Goal: Transaction & Acquisition: Purchase product/service

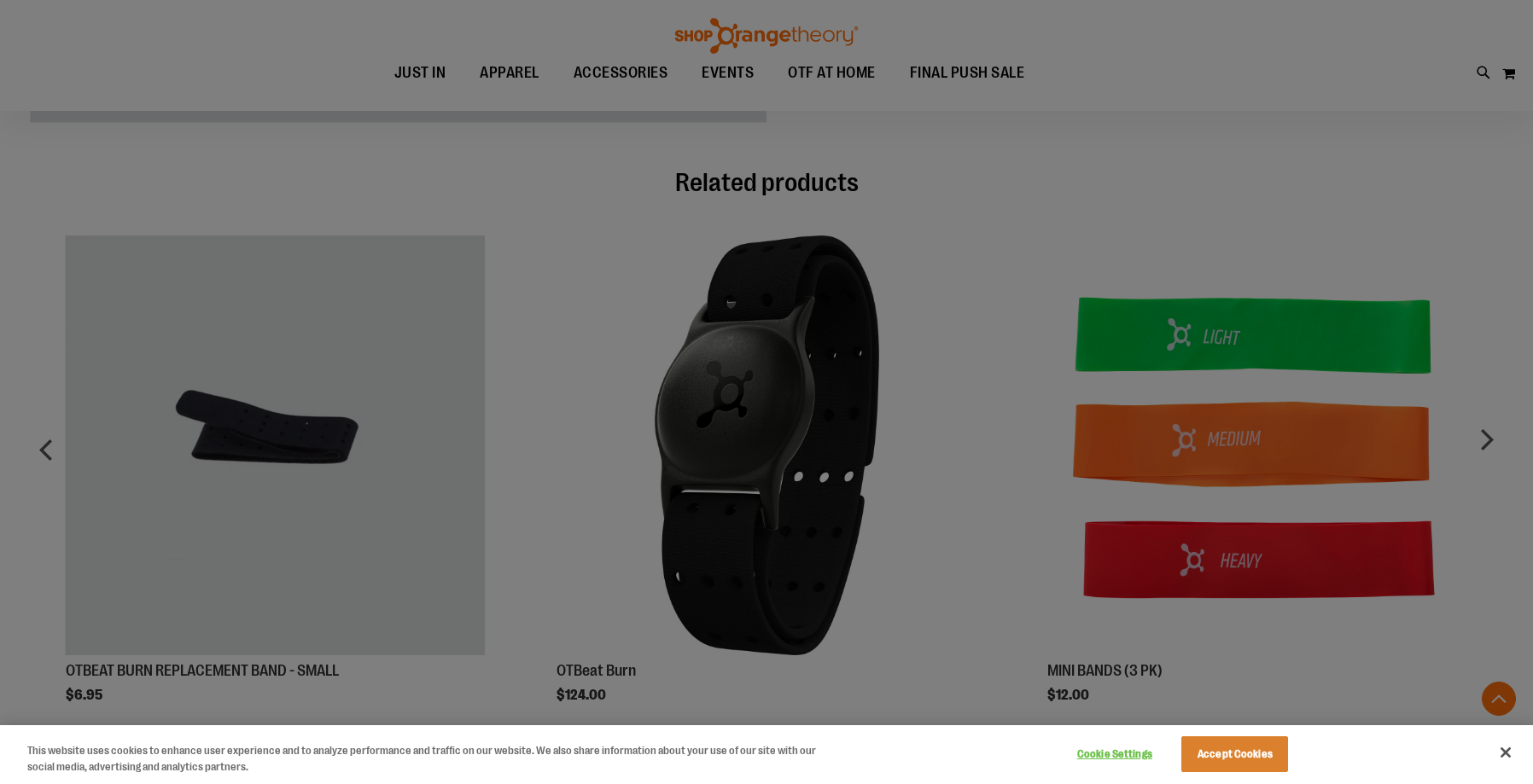
scroll to position [666, 0]
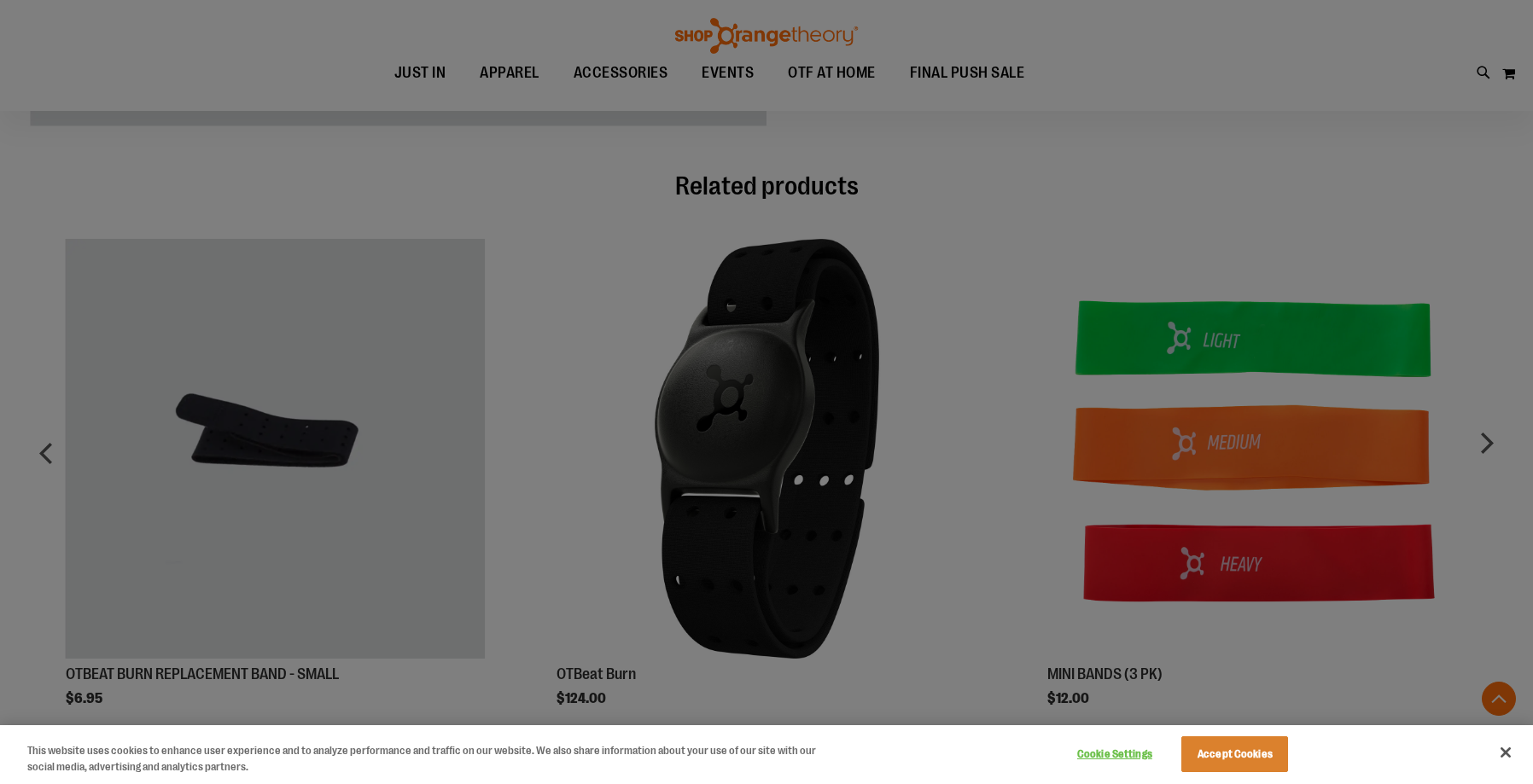
click at [420, 462] on div at bounding box center [766, 392] width 1533 height 784
click at [320, 416] on div at bounding box center [766, 392] width 1533 height 784
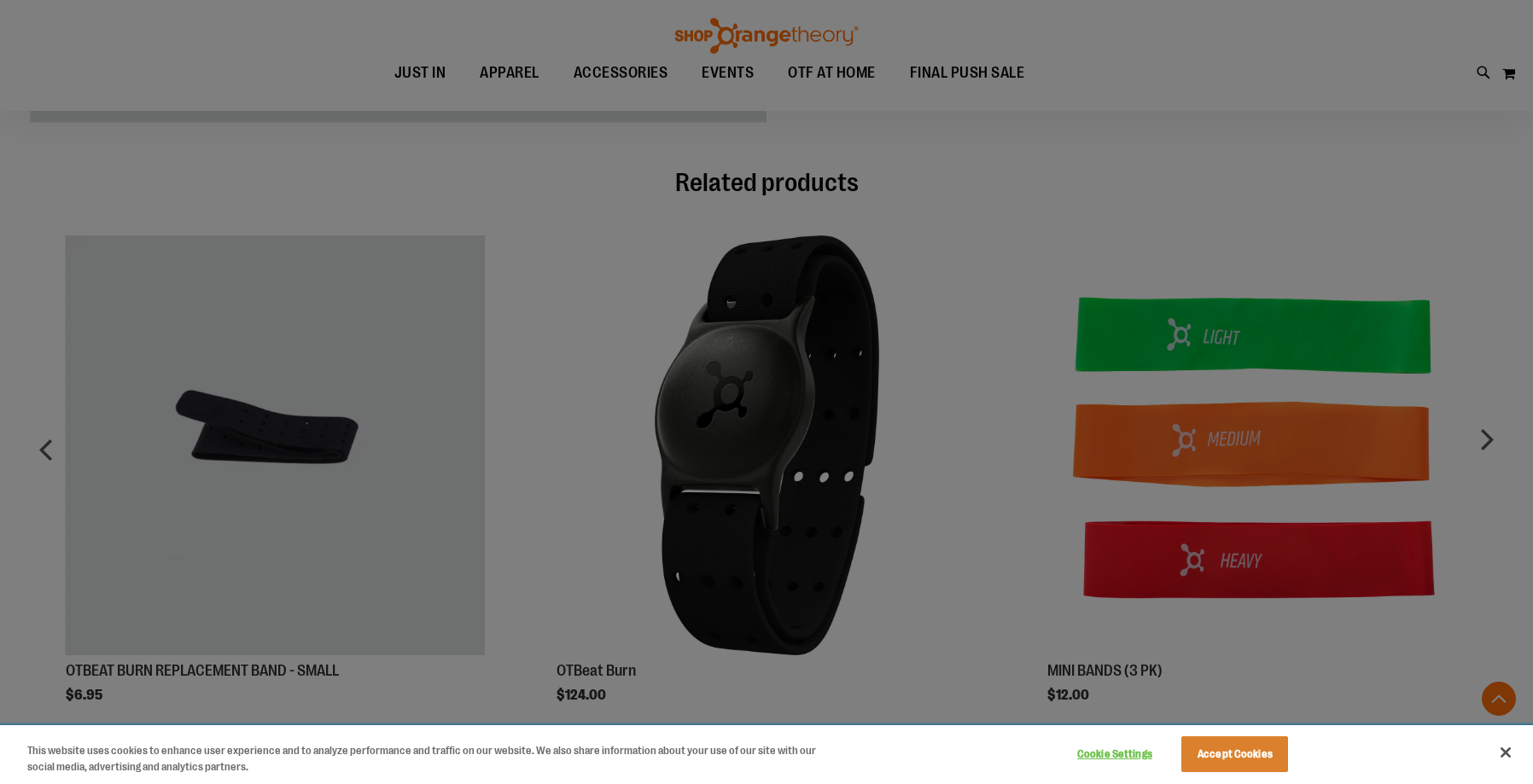
click at [1229, 752] on button "Accept Cookies" at bounding box center [1234, 754] width 107 height 36
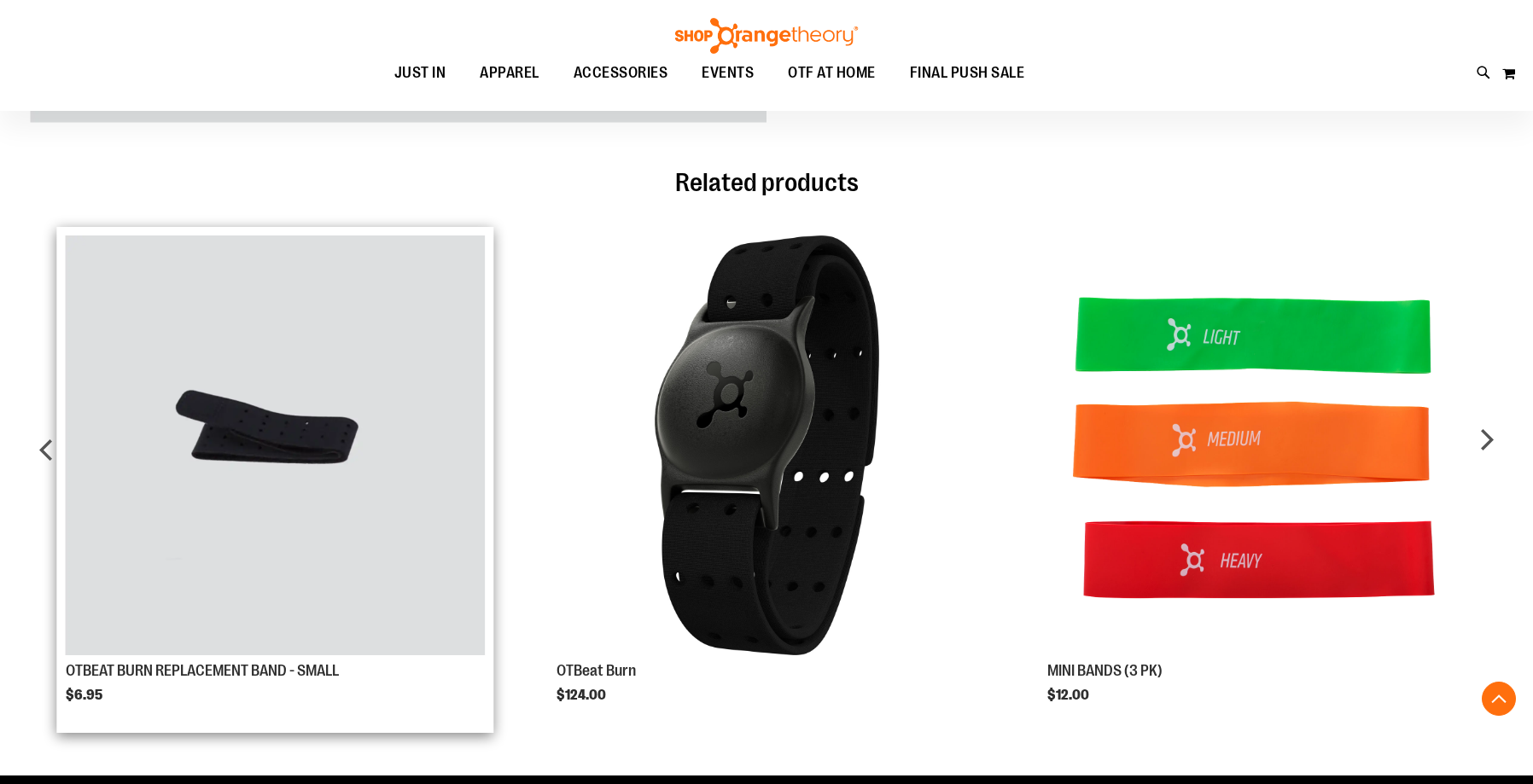
click at [271, 436] on img "Product Page Link" at bounding box center [276, 445] width 420 height 420
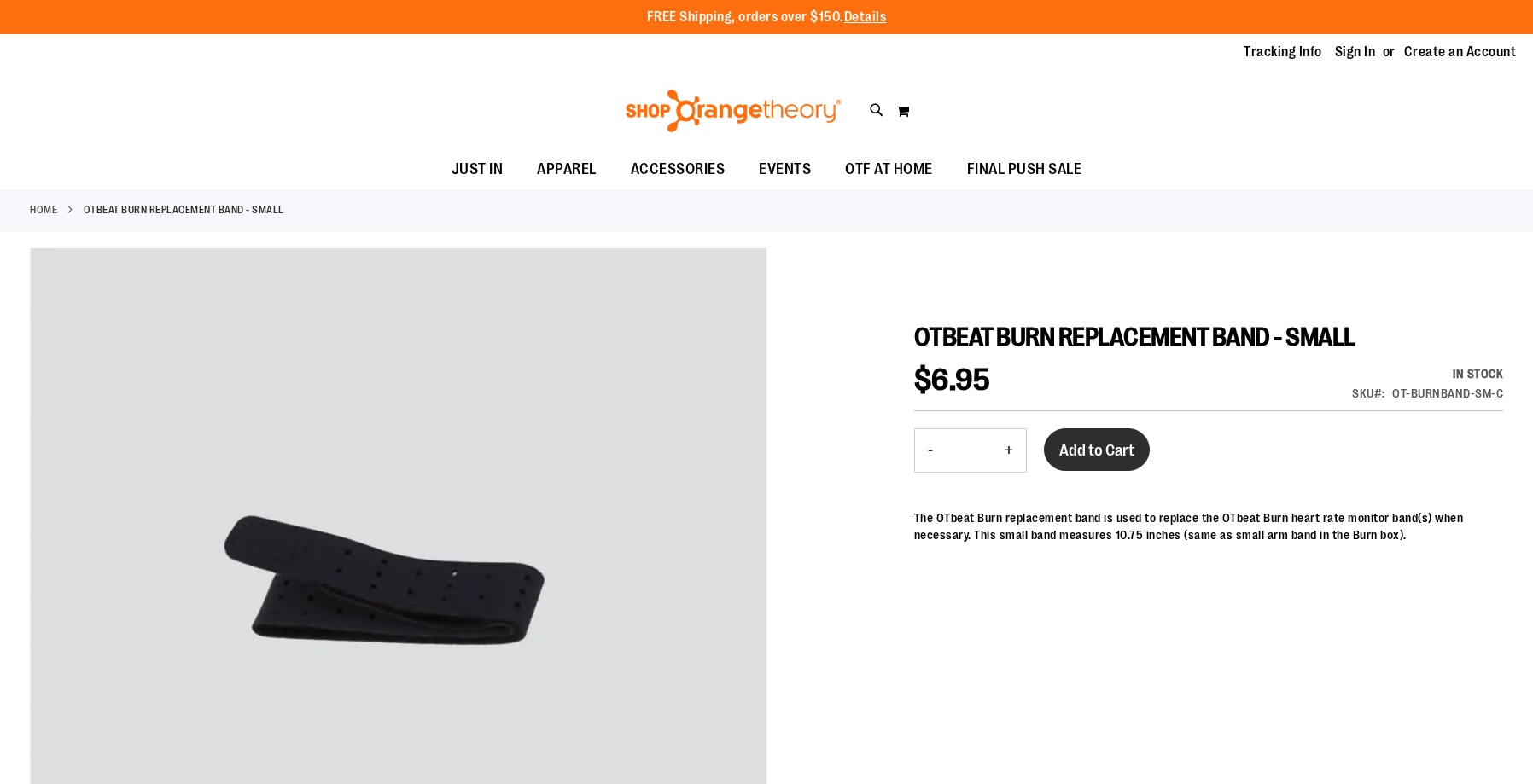
click at [1088, 443] on span "Add to Cart" at bounding box center [1097, 451] width 75 height 19
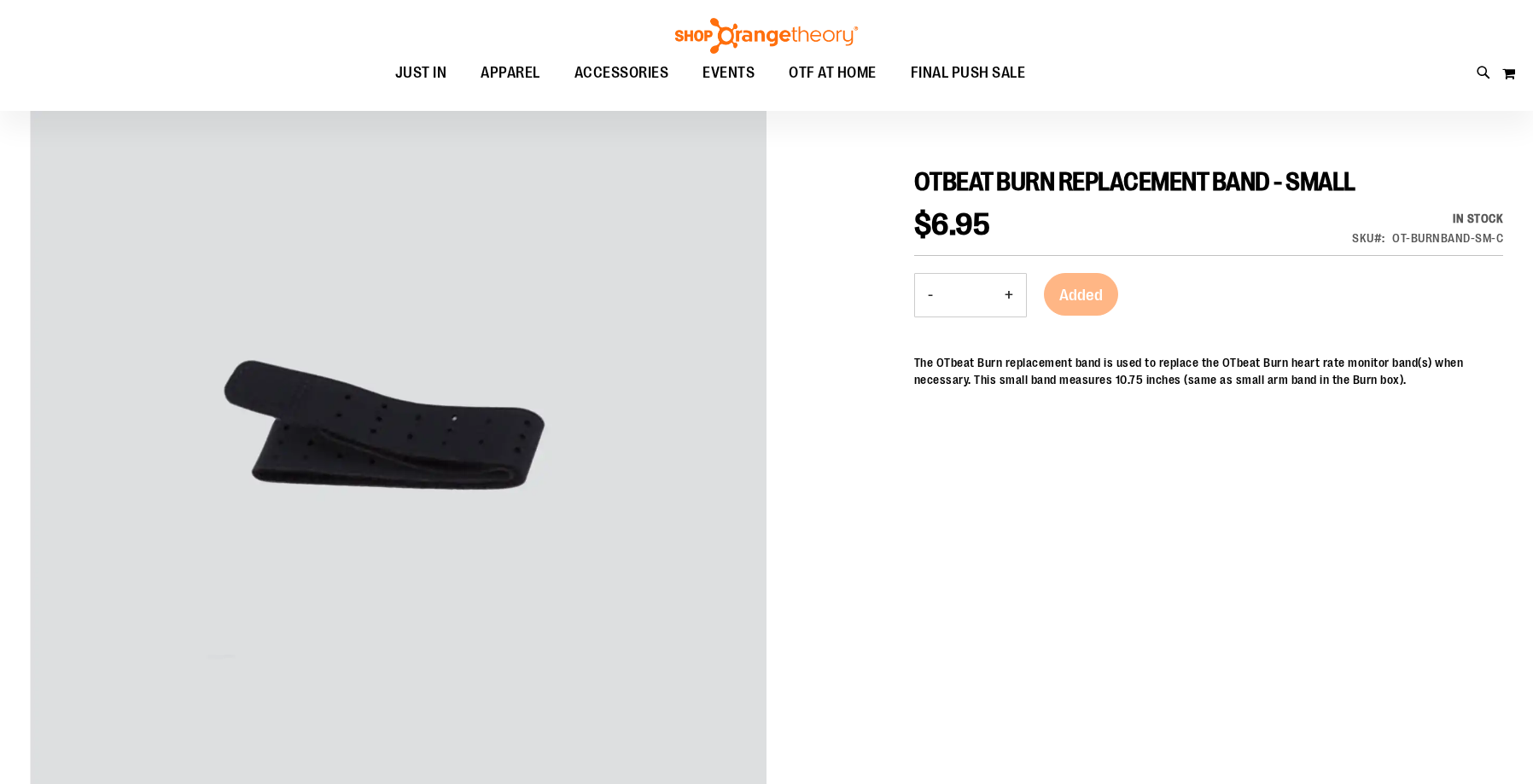
scroll to position [240, 0]
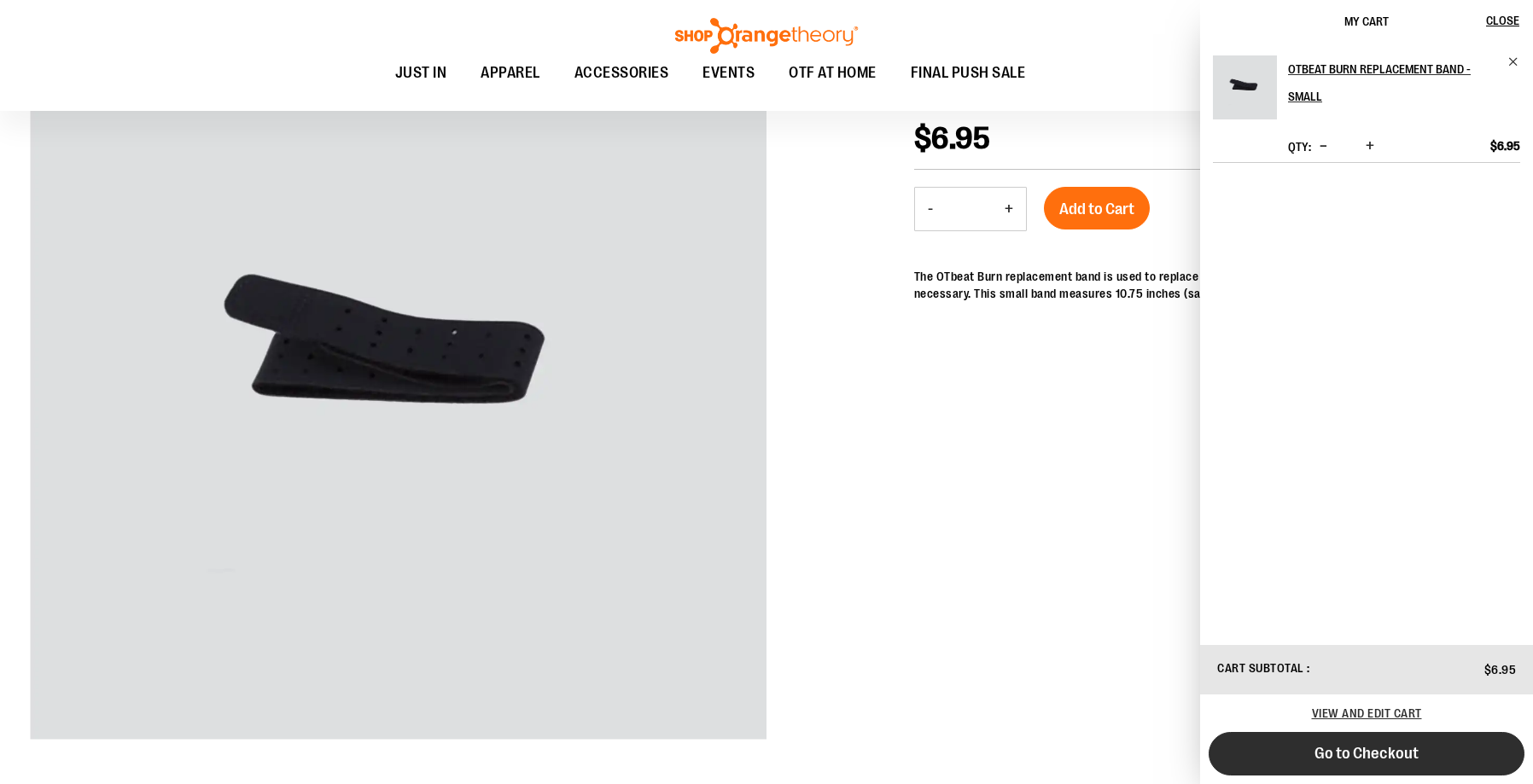
click at [1385, 758] on span "Go to Checkout" at bounding box center [1367, 753] width 104 height 19
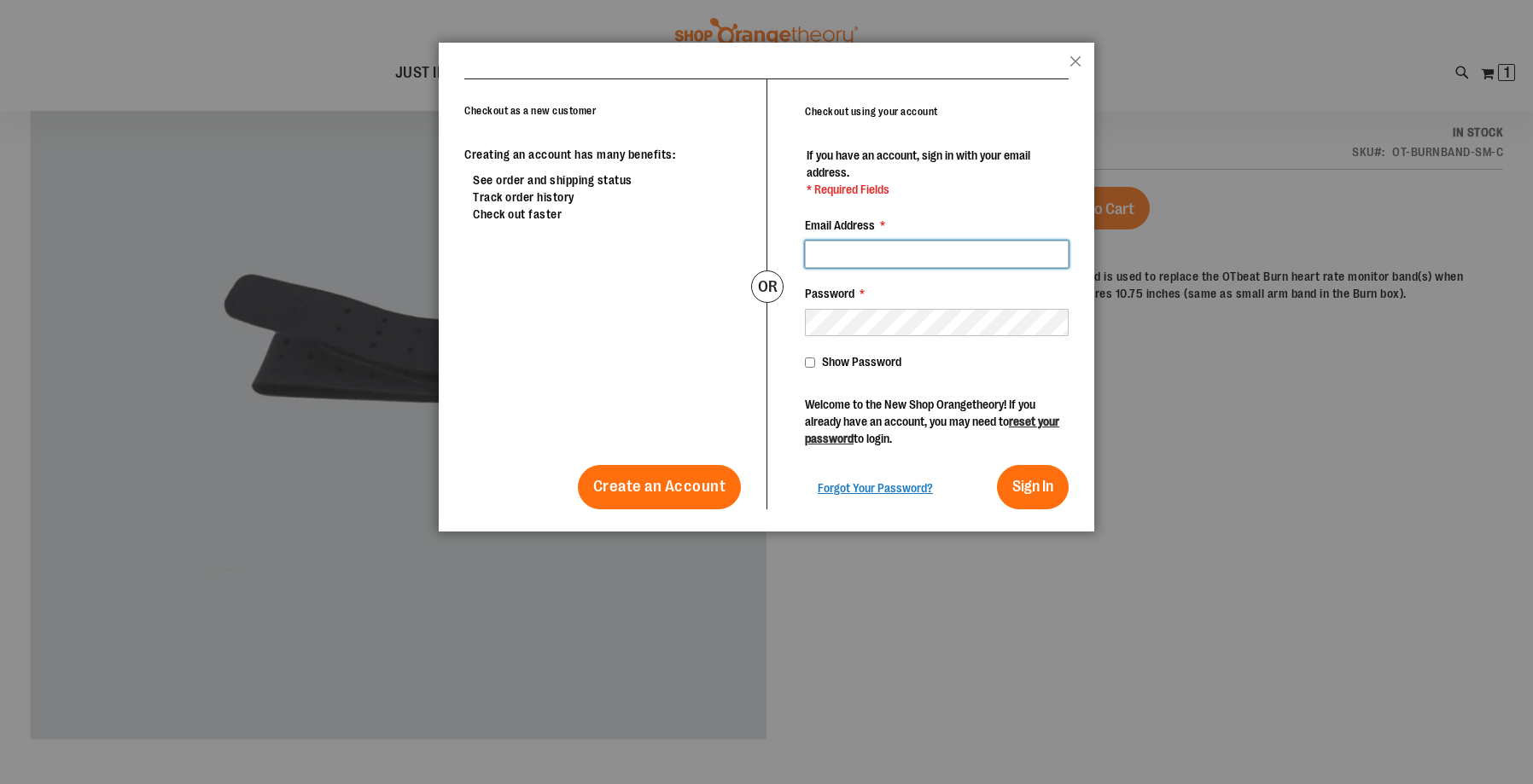
type input "**********"
click at [1027, 478] on span "Sign In" at bounding box center [1033, 486] width 41 height 17
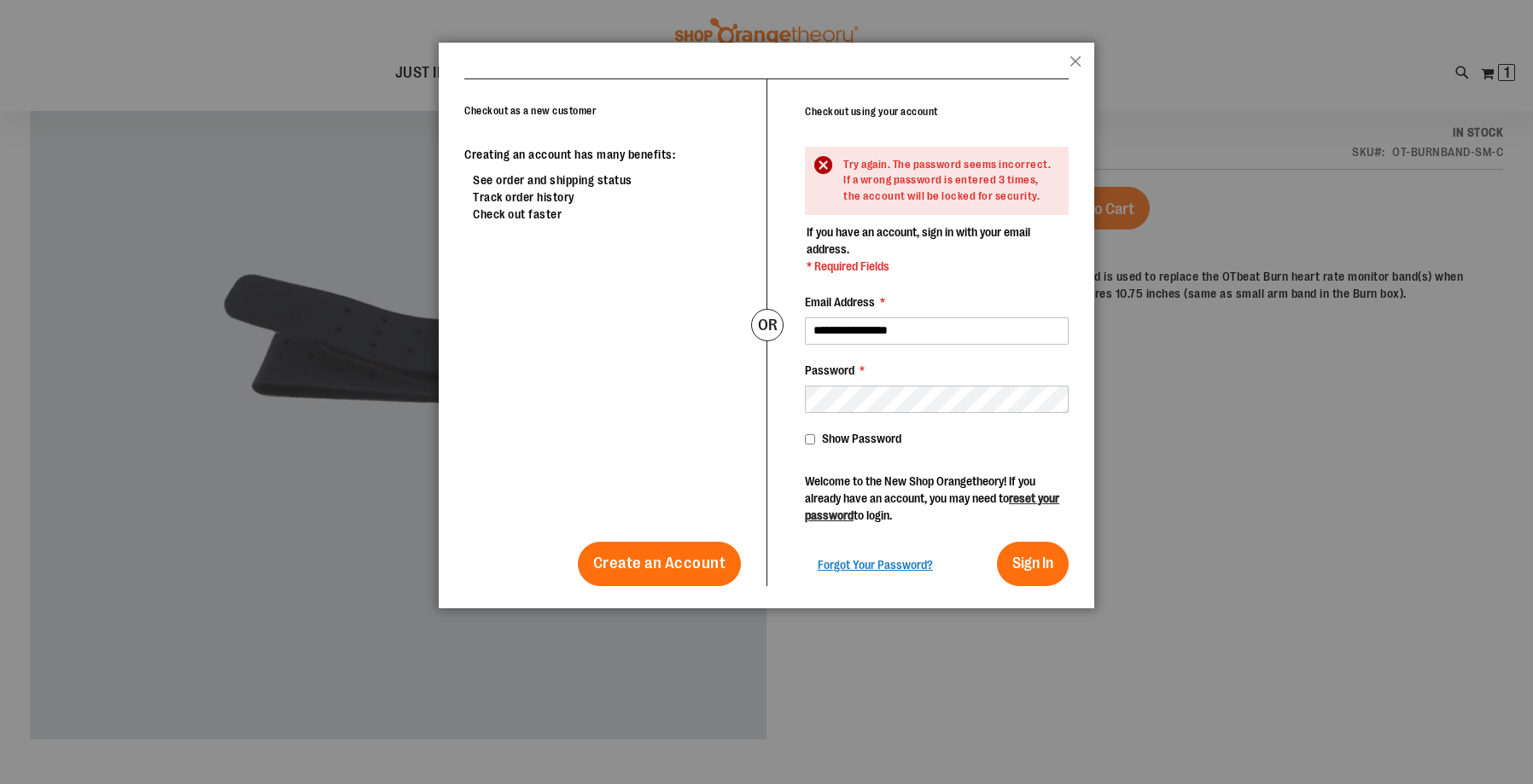
click at [816, 431] on div "Show Password" at bounding box center [937, 439] width 264 height 17
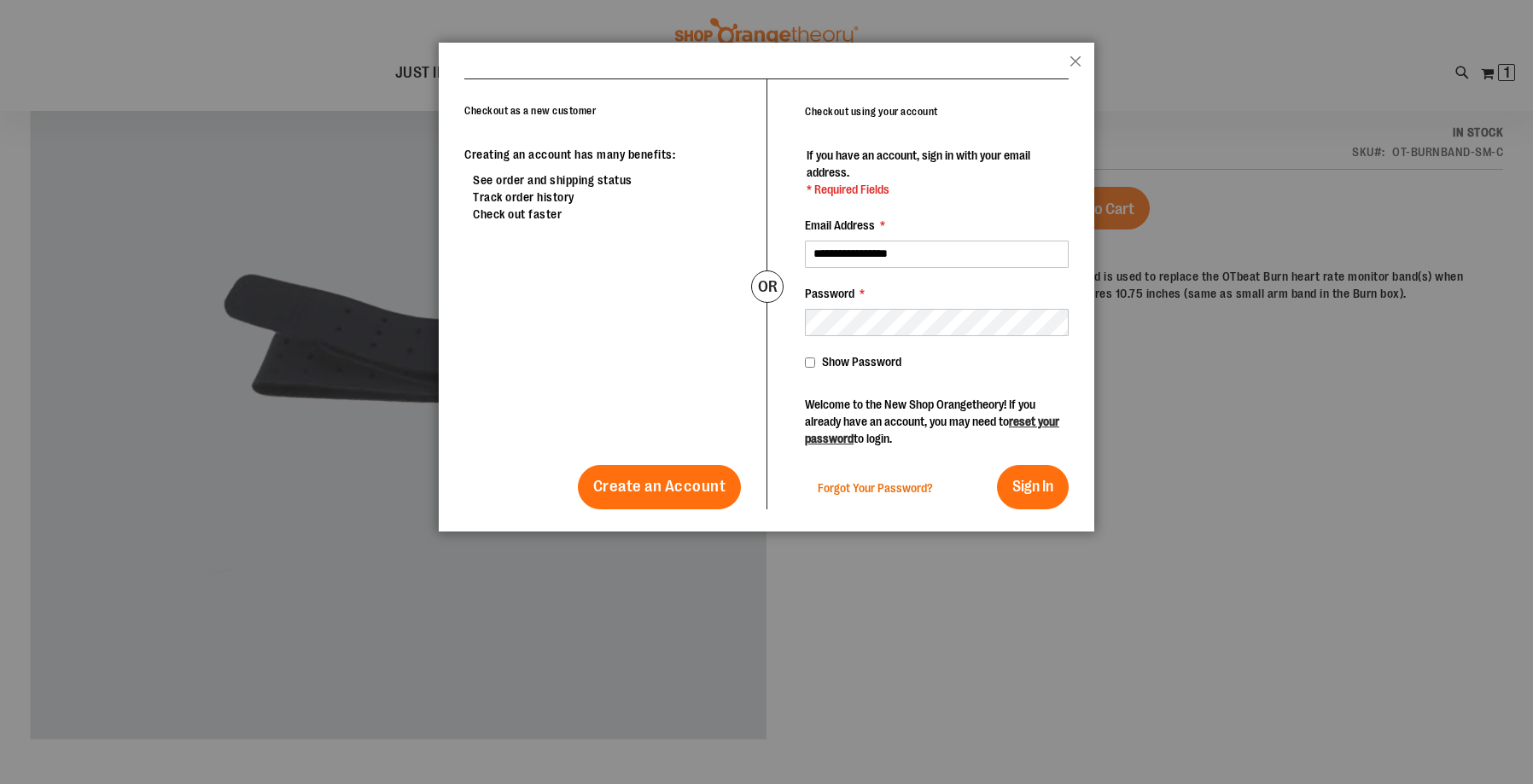
click at [874, 488] on span "Forgot Your Password?" at bounding box center [875, 488] width 115 height 14
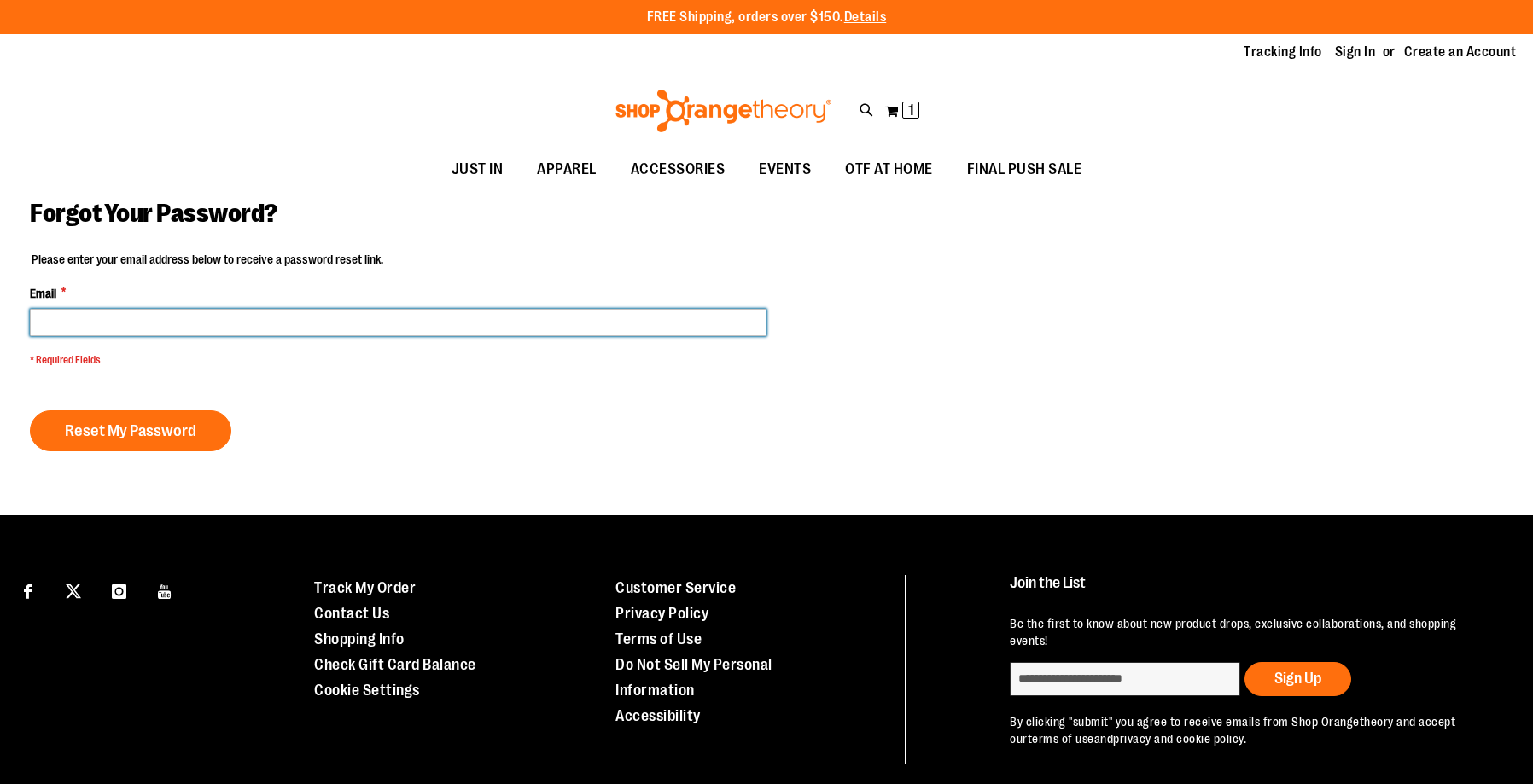
click at [107, 326] on input "Email *" at bounding box center [398, 322] width 737 height 27
type input "**********"
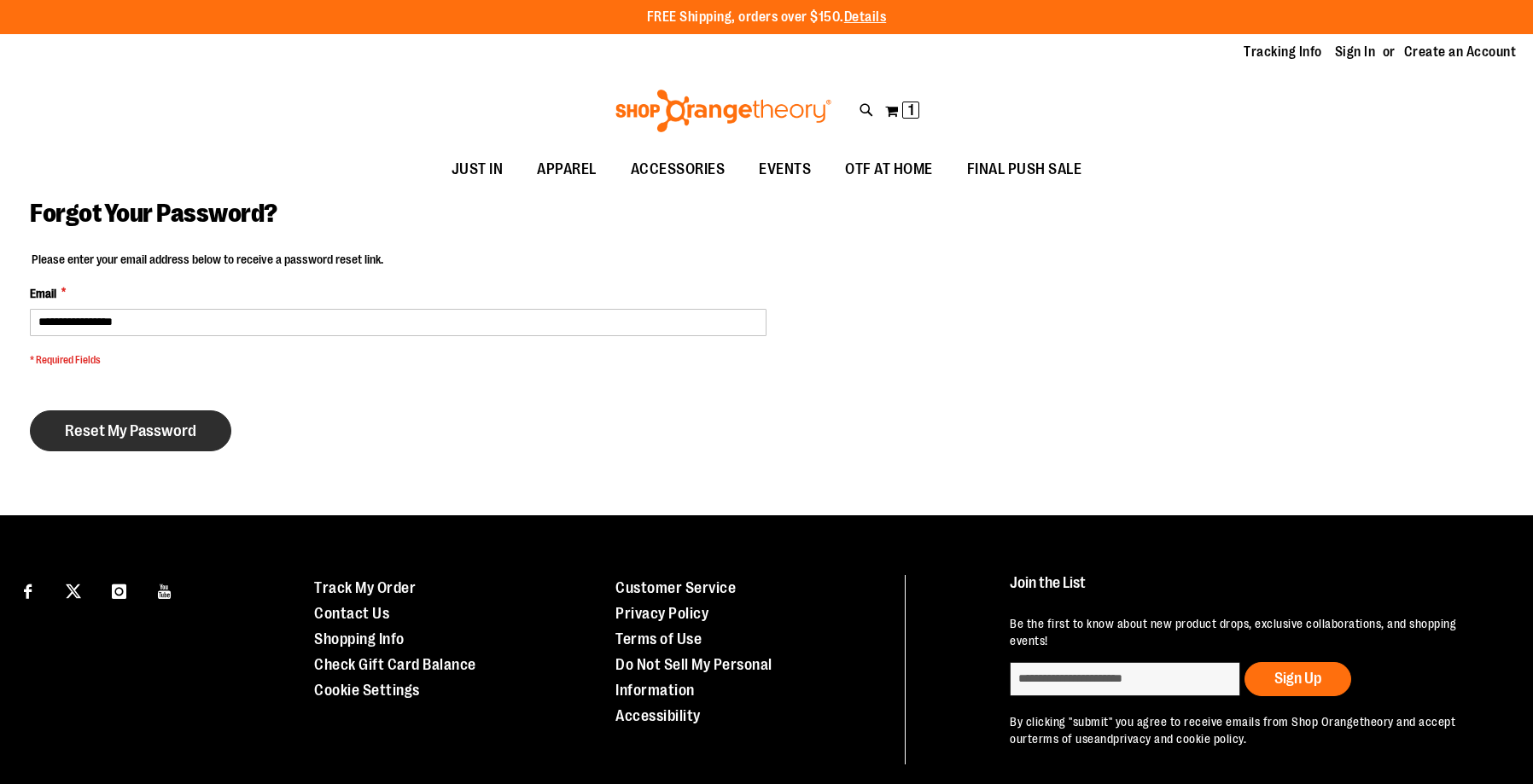
click at [122, 429] on span "Reset My Password" at bounding box center [131, 431] width 132 height 19
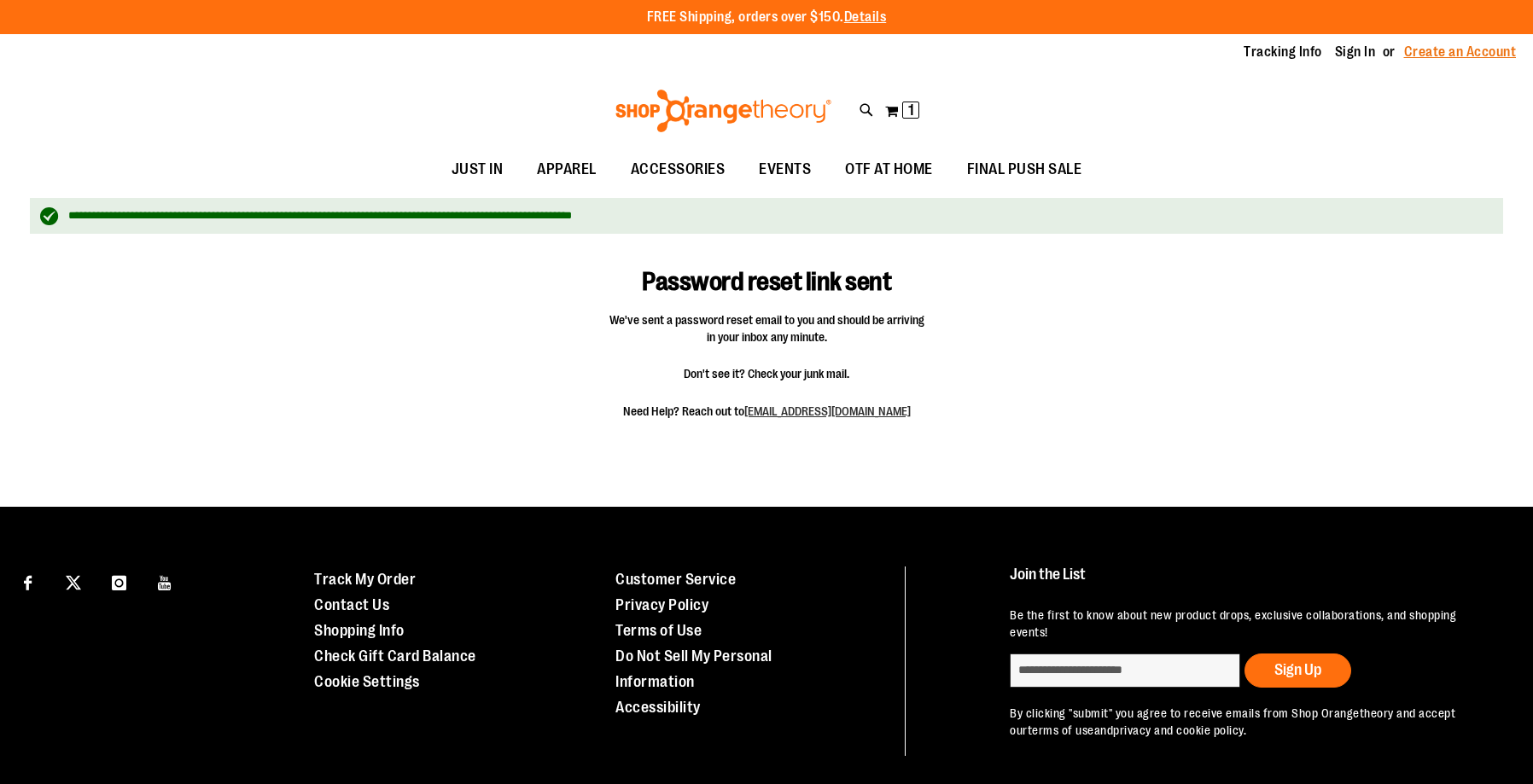
click at [1442, 53] on link "Create an Account" at bounding box center [1460, 52] width 112 height 19
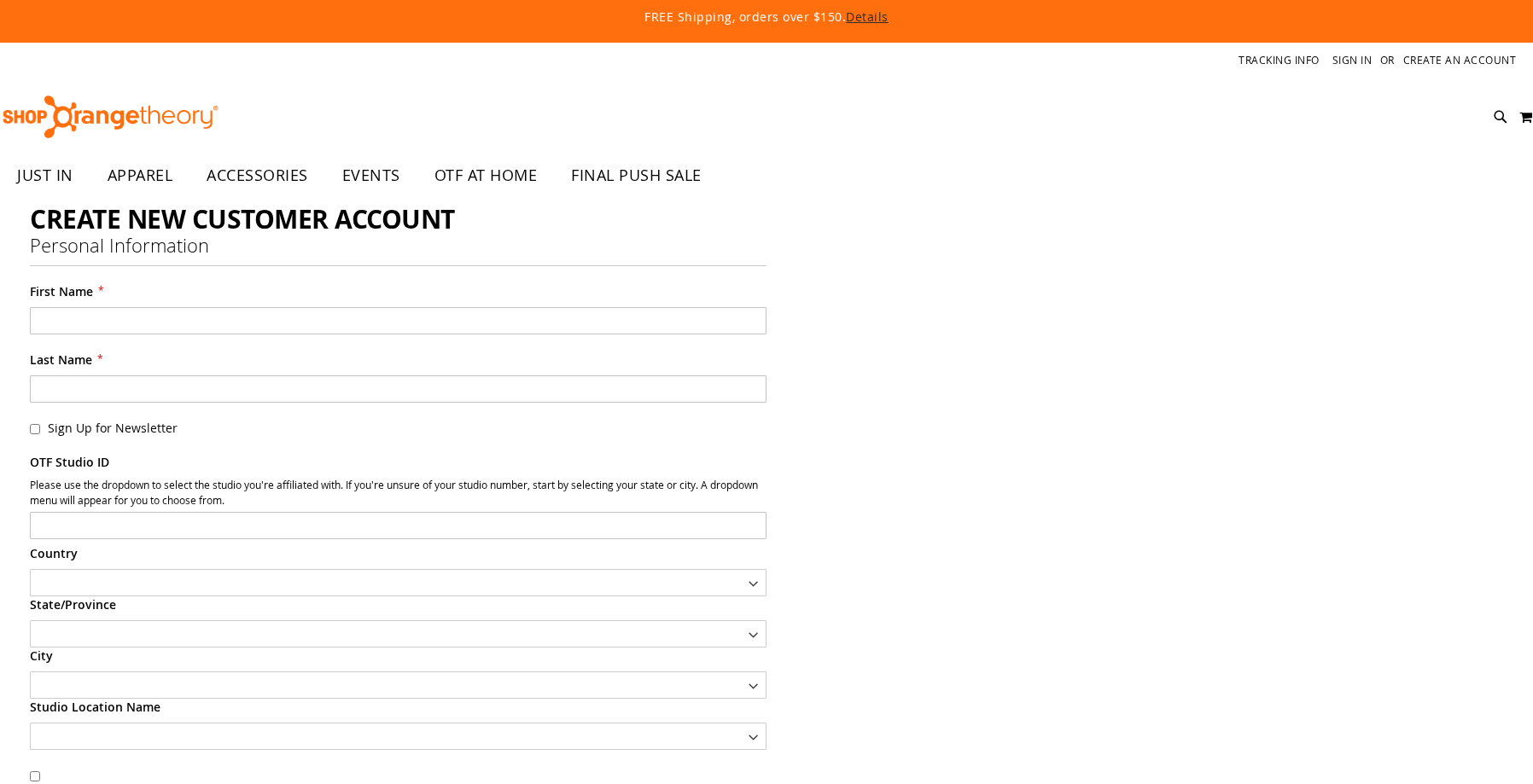
select select "***"
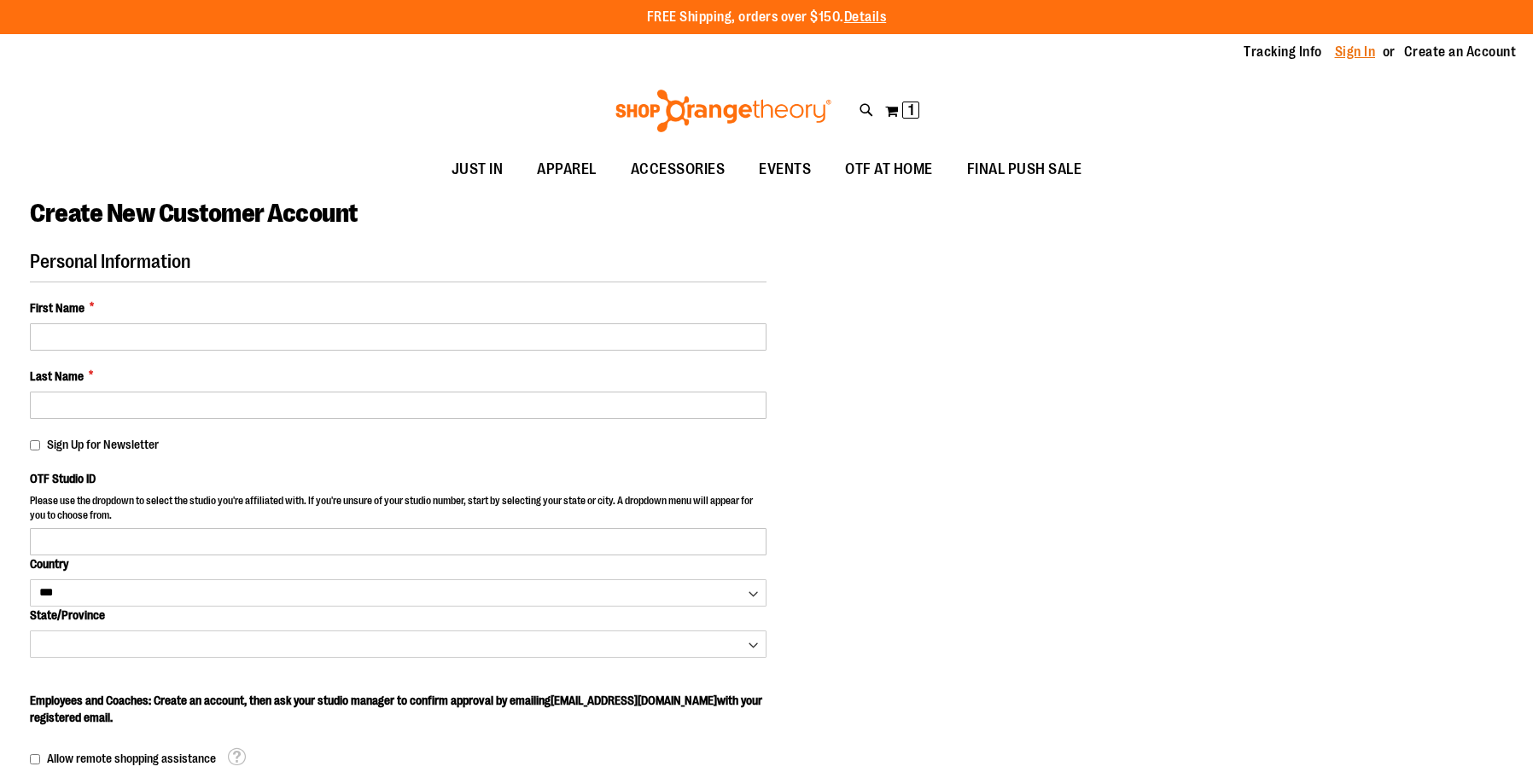
click at [1351, 51] on link "Sign In" at bounding box center [1356, 52] width 41 height 19
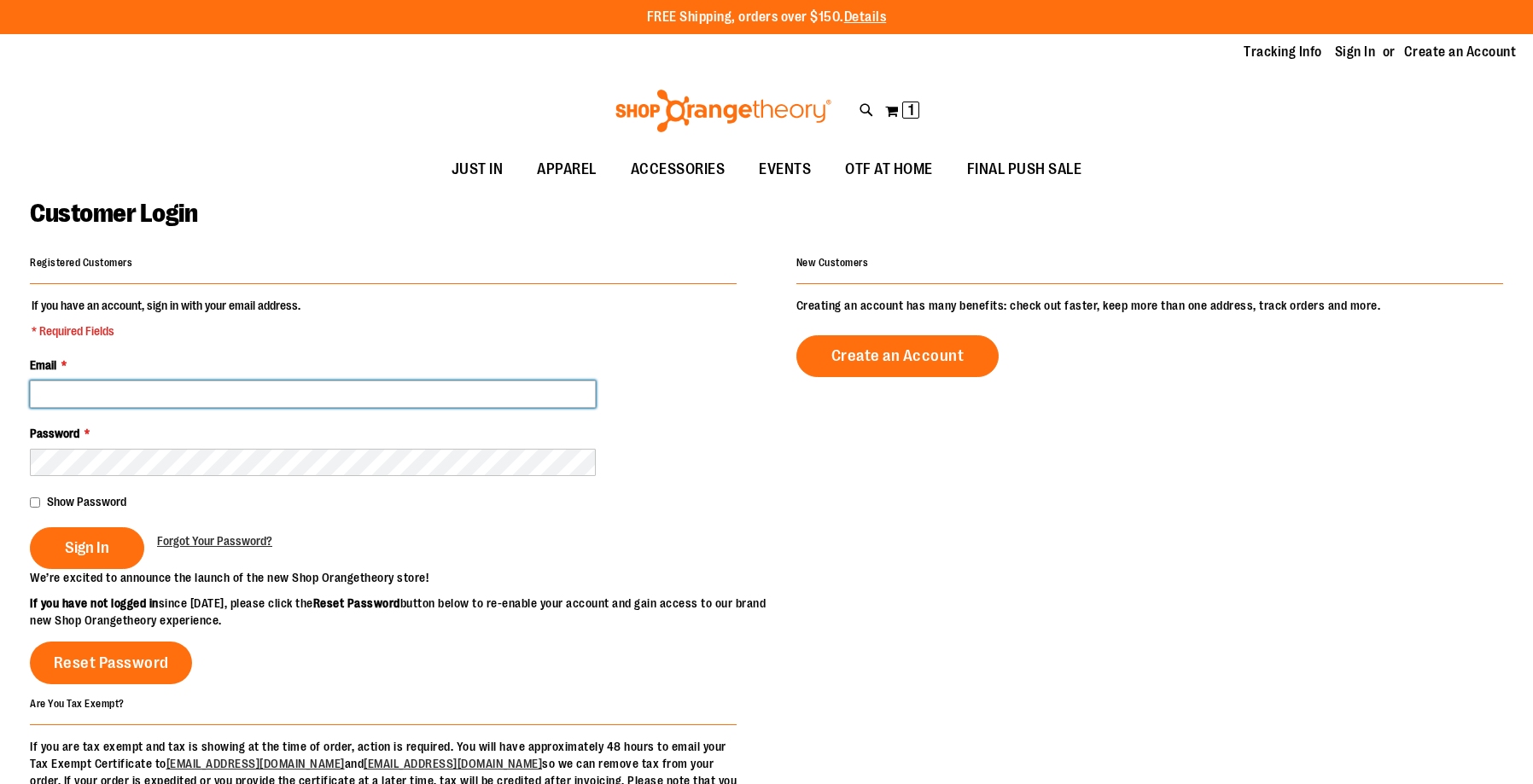
type input "**********"
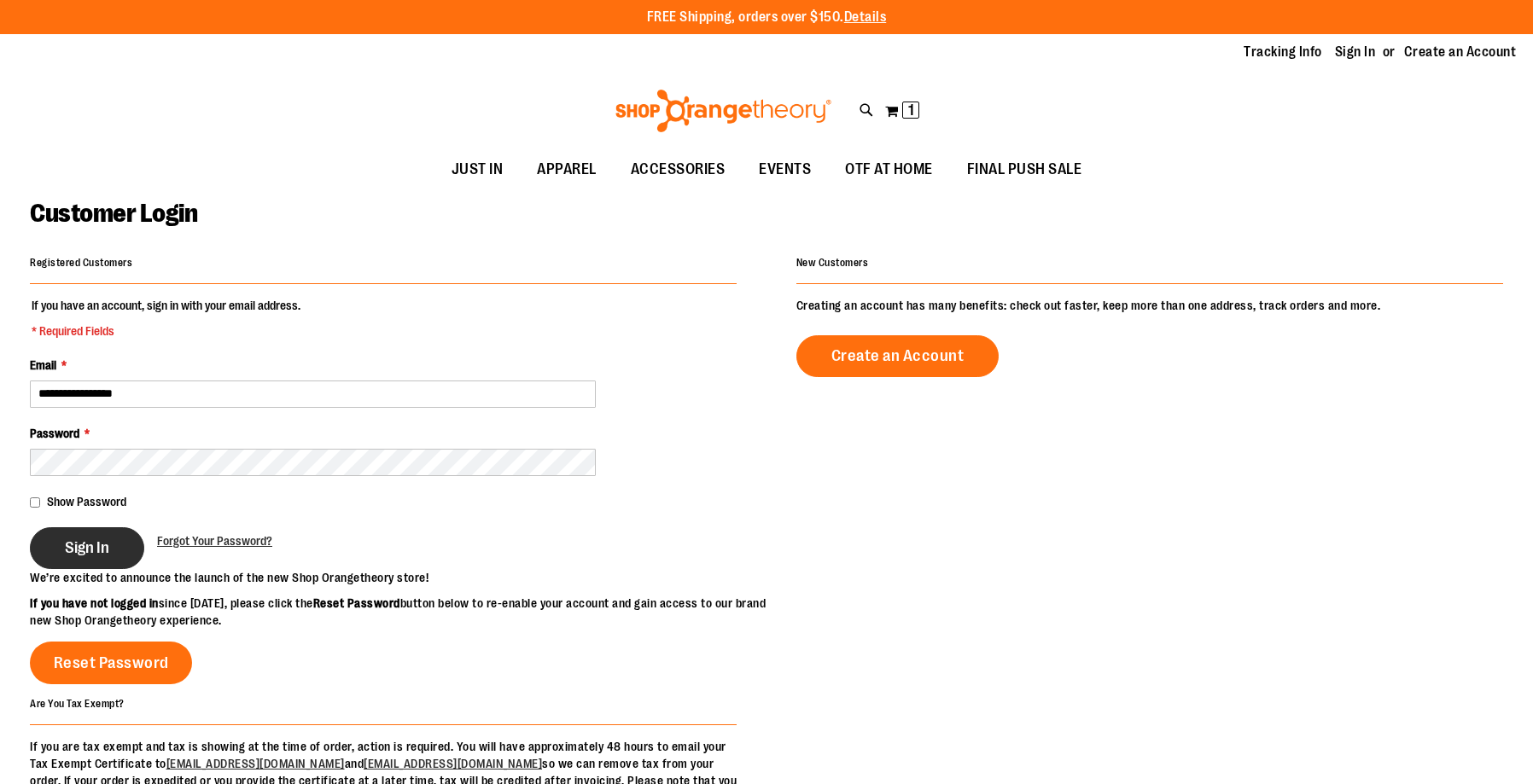
click at [85, 539] on span "Sign In" at bounding box center [87, 548] width 45 height 19
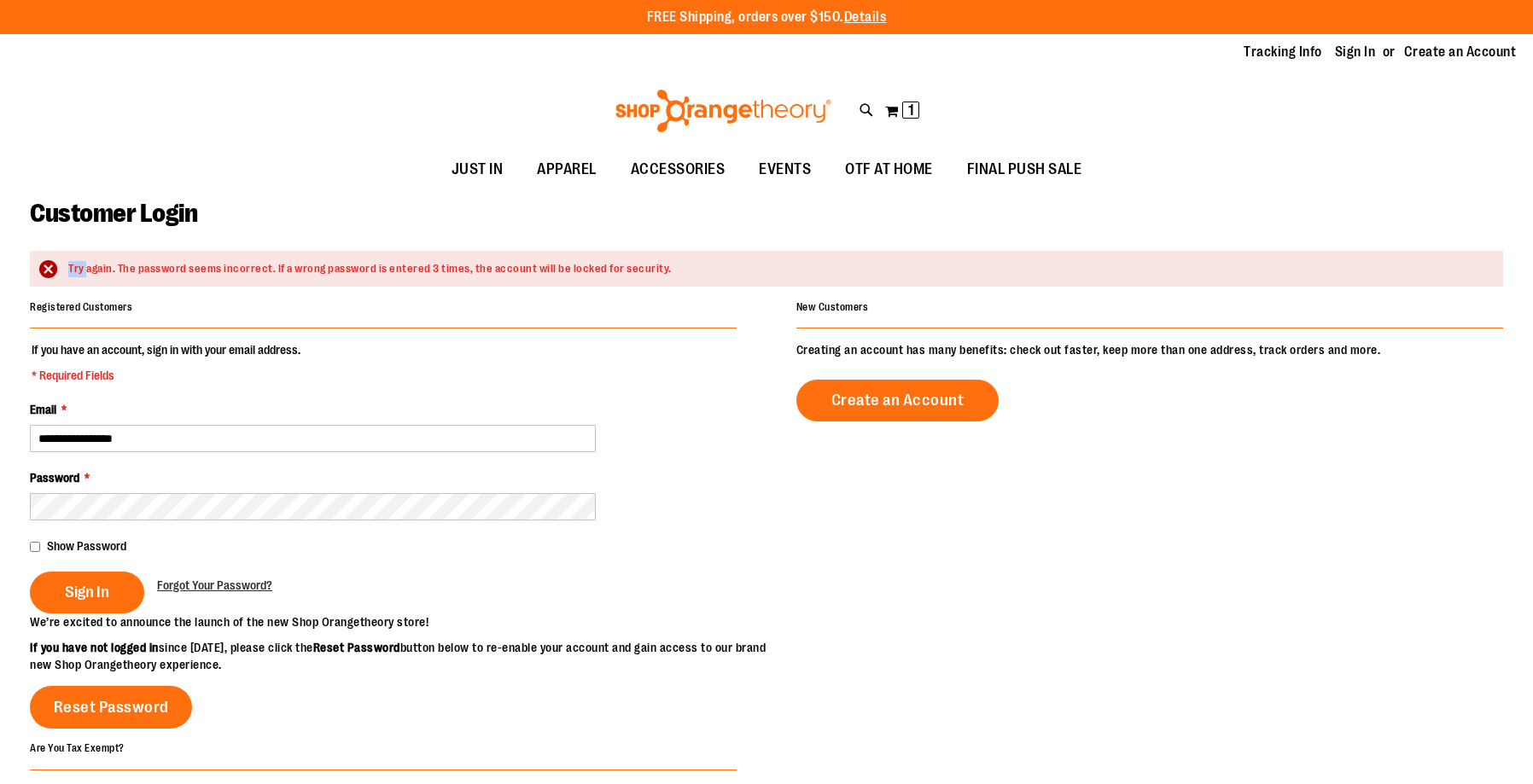
drag, startPoint x: 87, startPoint y: 262, endPoint x: 470, endPoint y: 260, distance: 383.0
click at [470, 260] on div "Try again. The password seems incorrect. If a wrong password is entered 3 times…" at bounding box center [766, 269] width 1474 height 37
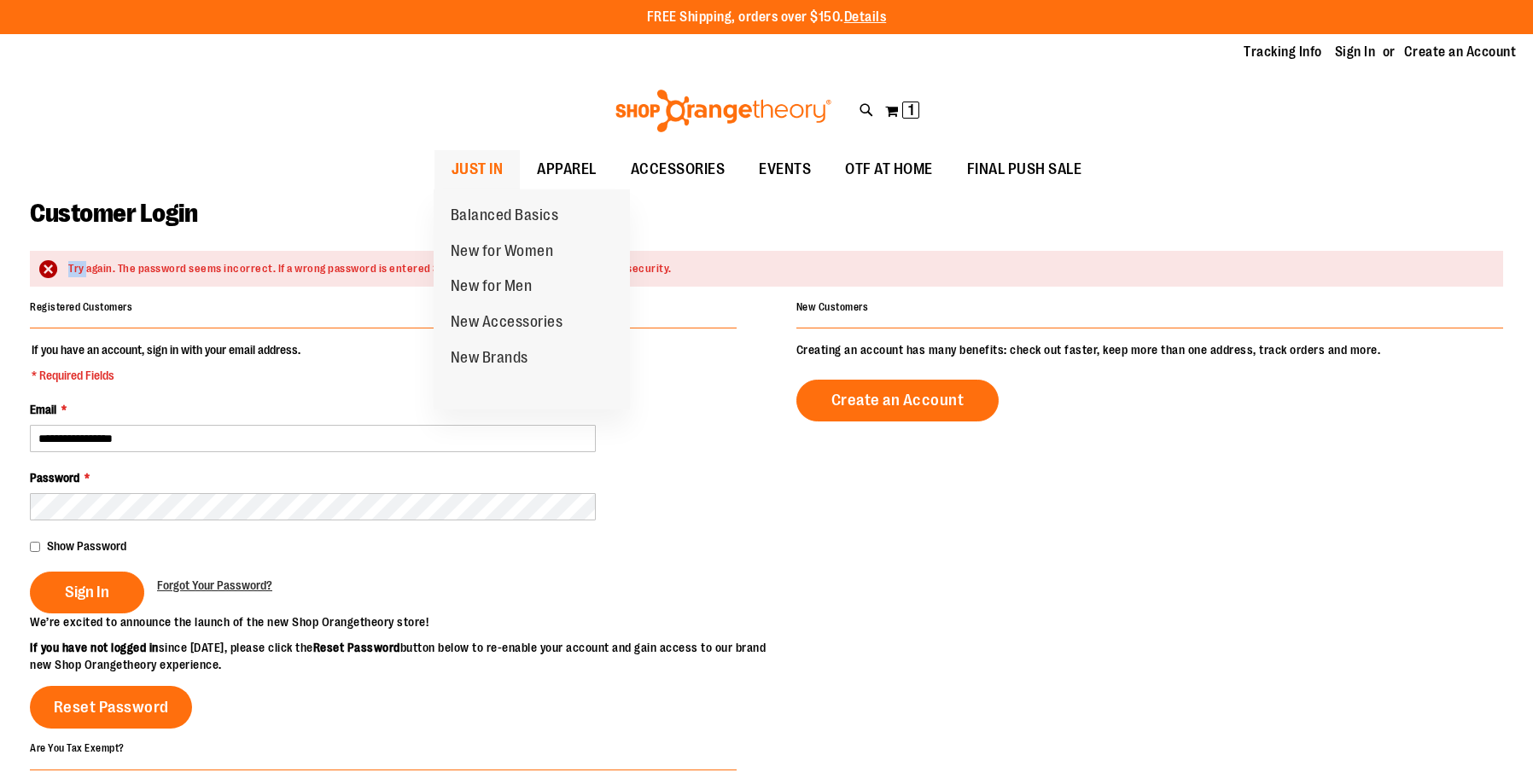
click at [482, 165] on span "JUST IN" at bounding box center [478, 169] width 52 height 38
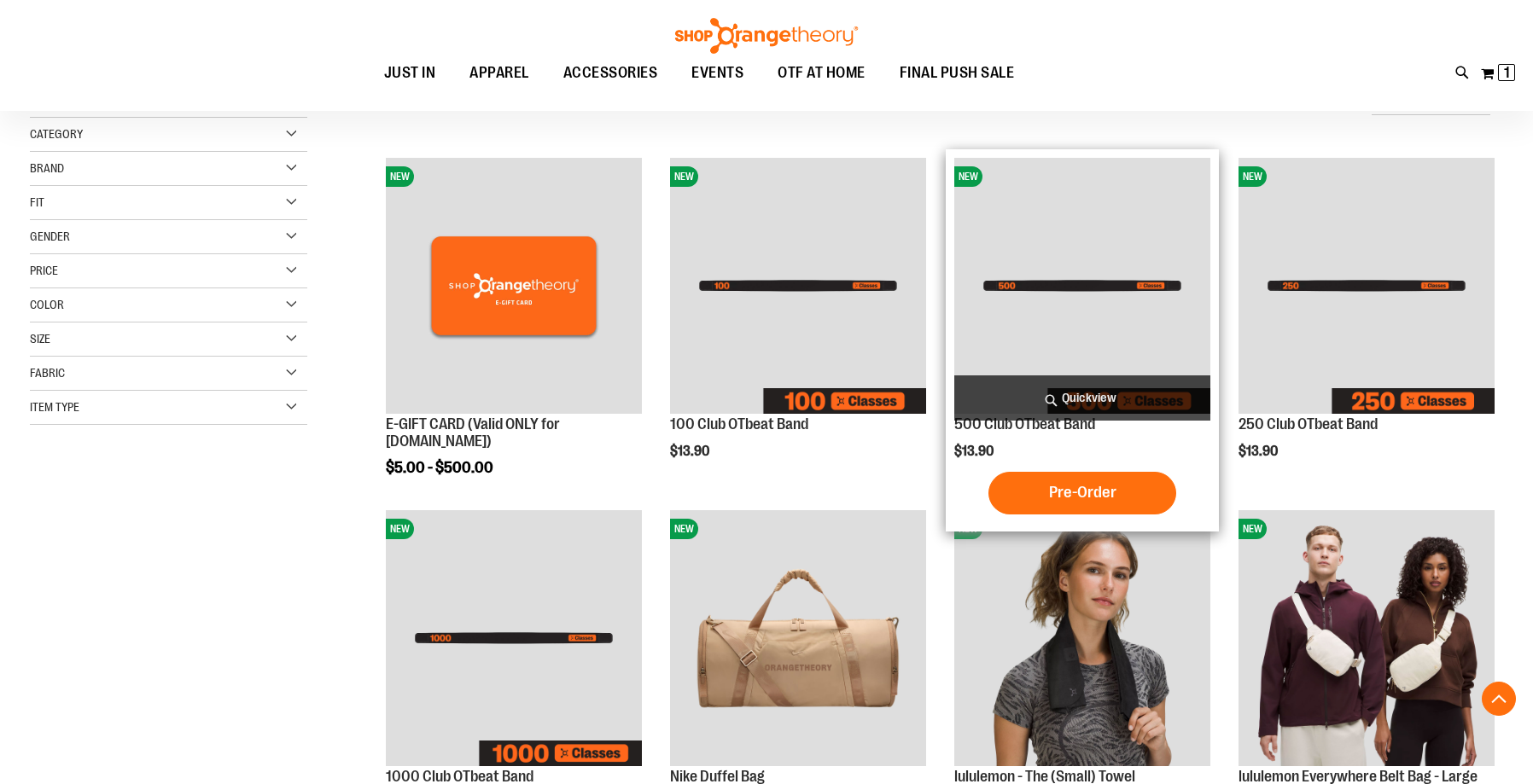
scroll to position [320, 0]
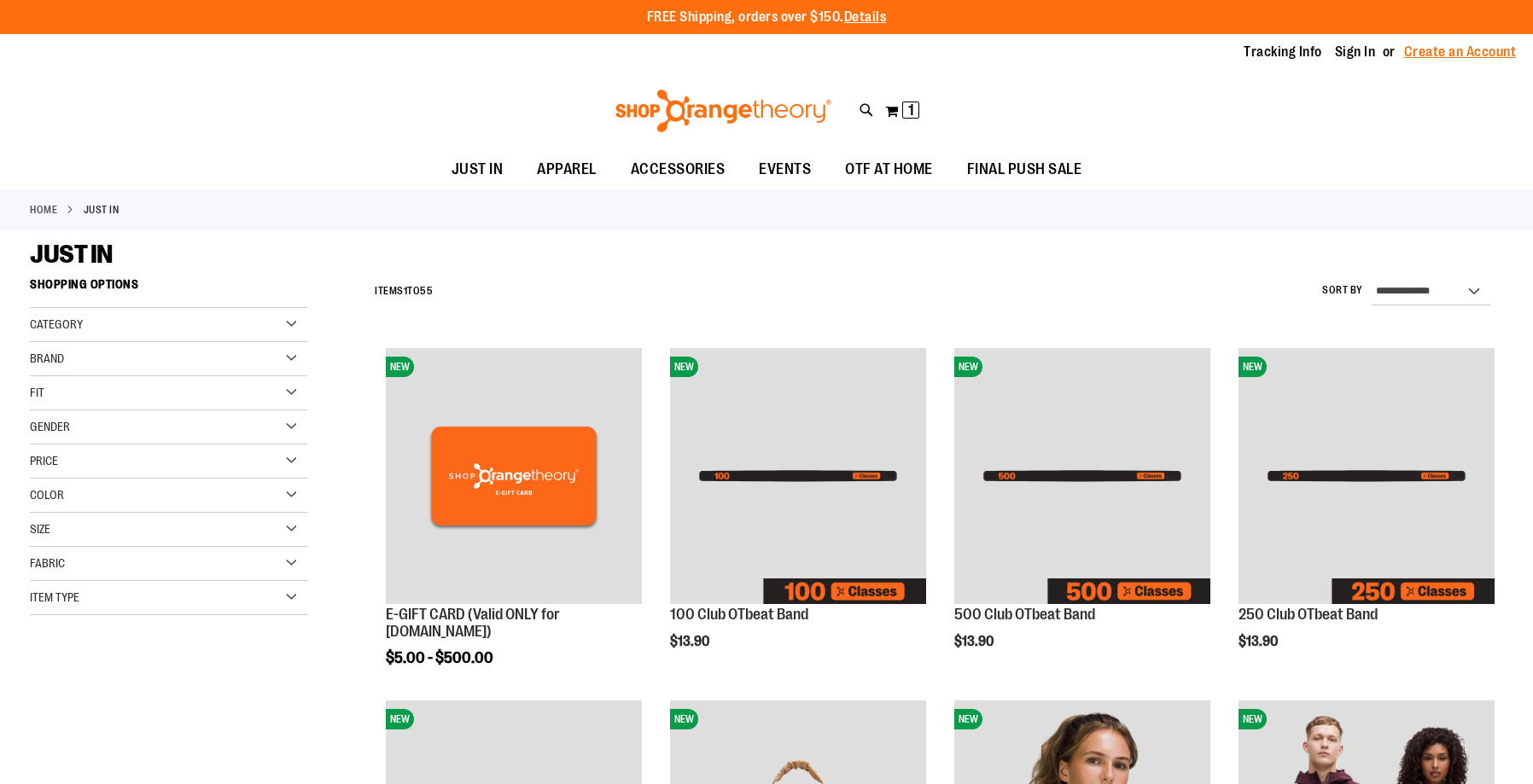
click at [1474, 56] on link "Create an Account" at bounding box center [1460, 52] width 112 height 19
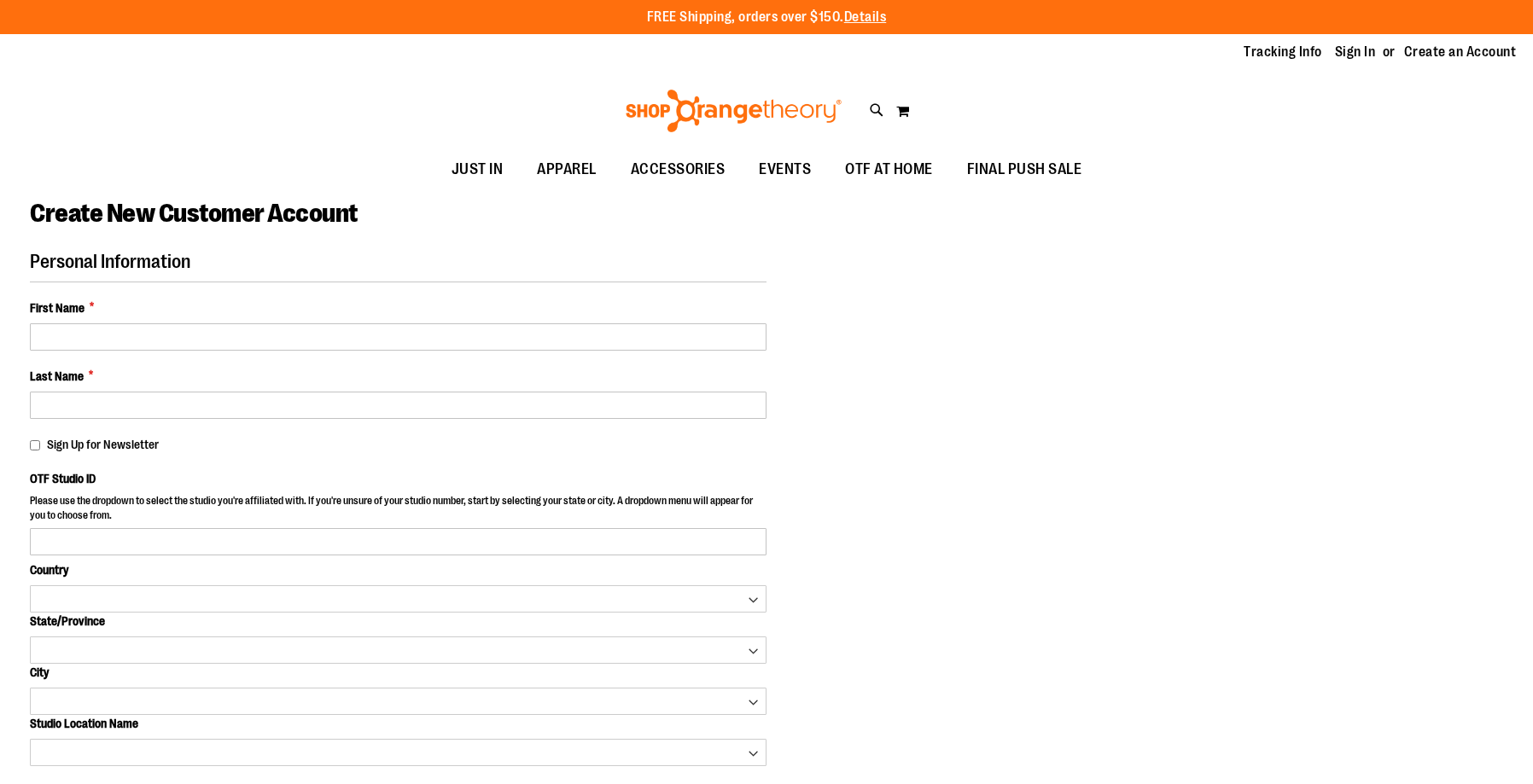
select select "***"
